Goal: Navigation & Orientation: Find specific page/section

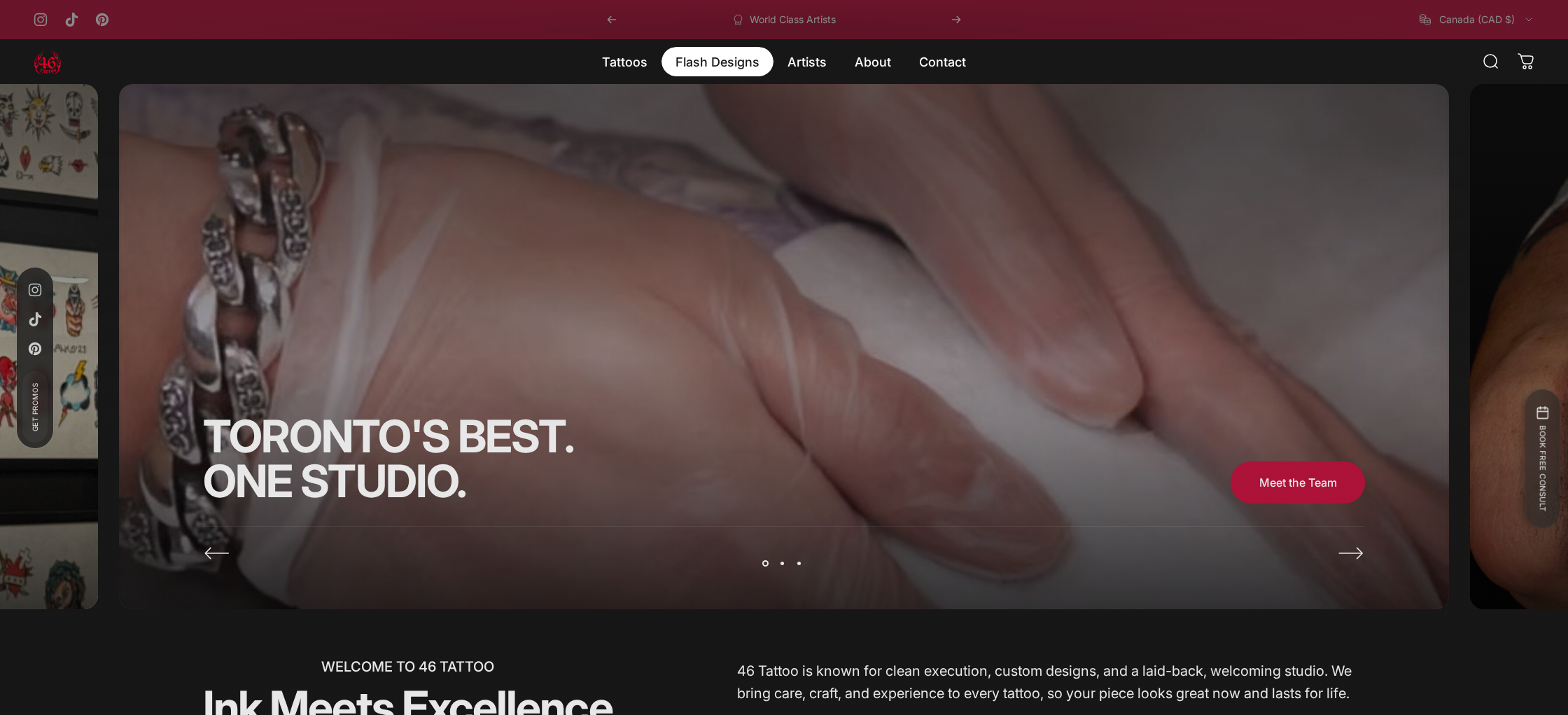
click at [715, 68] on magnet-element "Flash Designs Flash Designs" at bounding box center [717, 61] width 112 height 30
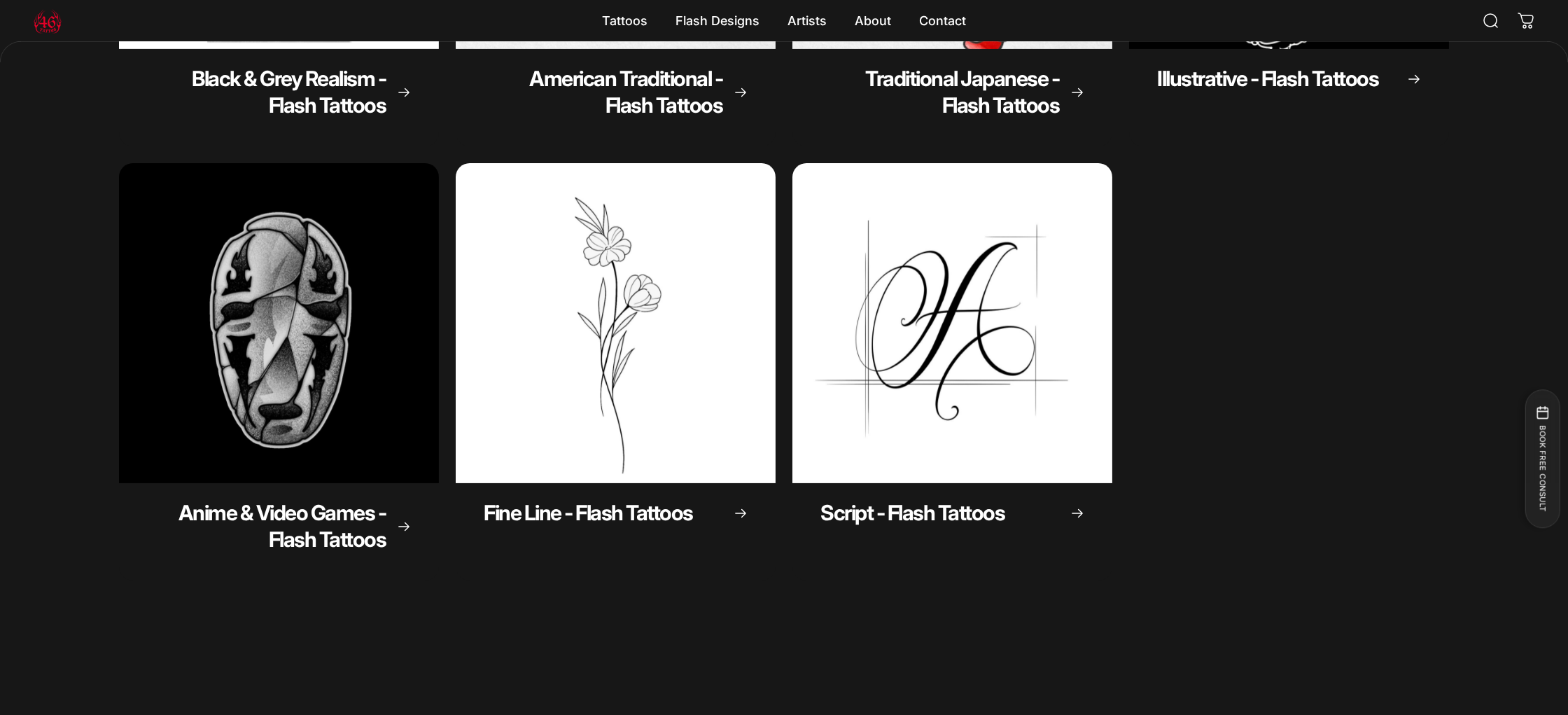
scroll to position [540, 0]
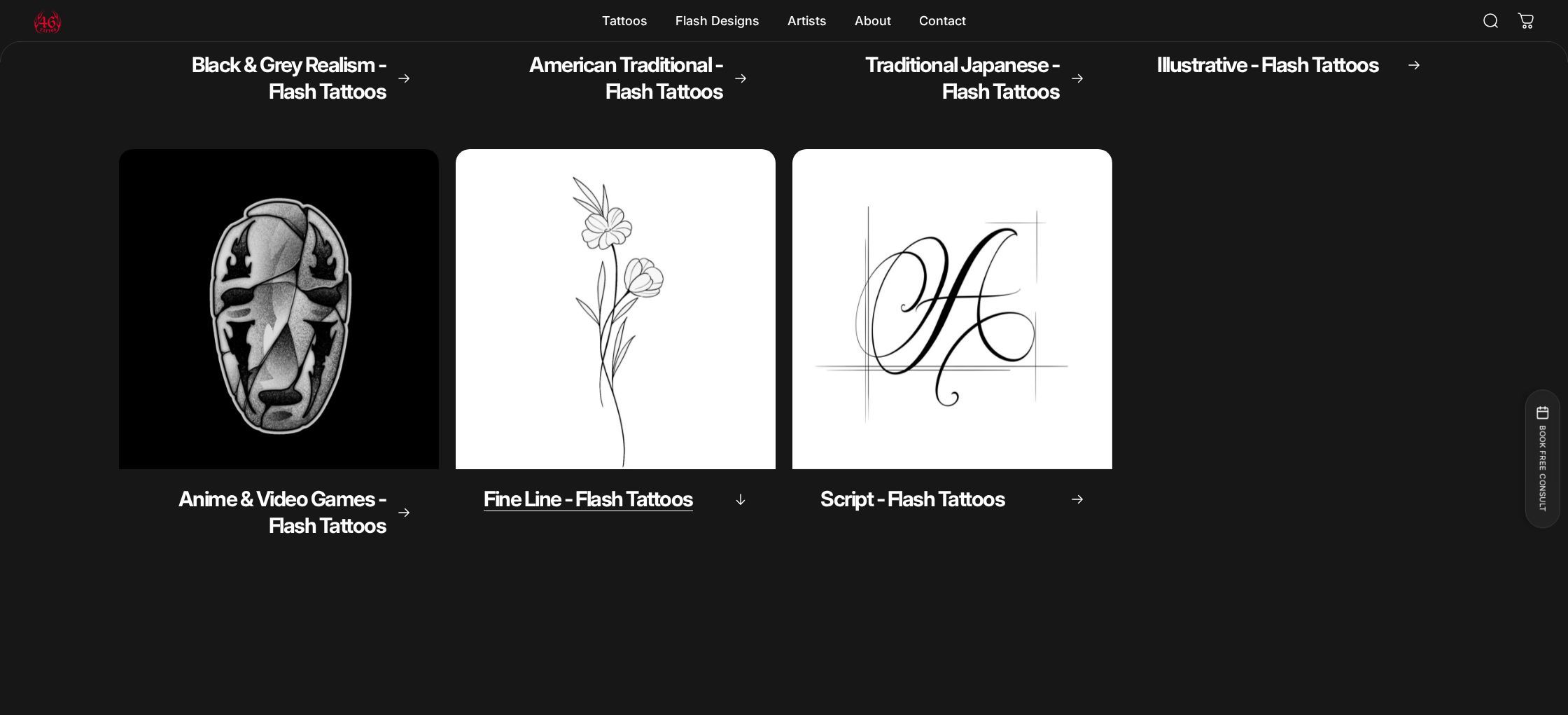
click at [630, 398] on img "Fine Line - Flash Tattoos" at bounding box center [616, 309] width 336 height 336
